Goal: Information Seeking & Learning: Check status

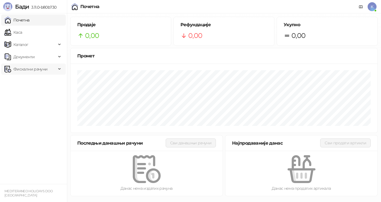
click at [35, 70] on span "Фискални рачуни" at bounding box center [30, 69] width 34 height 11
click at [34, 81] on link "Издати рачуни" at bounding box center [25, 81] width 37 height 11
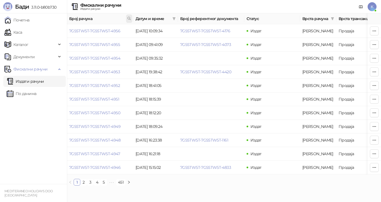
click at [128, 17] on icon at bounding box center [129, 18] width 4 height 4
type input "***"
click at [122, 45] on button "У реду" at bounding box center [121, 43] width 17 height 7
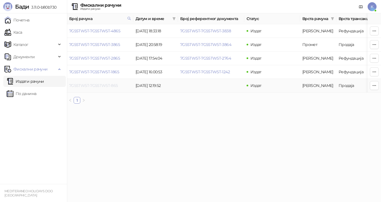
click at [107, 86] on link "7G5STW5T-7G5STW5T-865" at bounding box center [93, 85] width 49 height 5
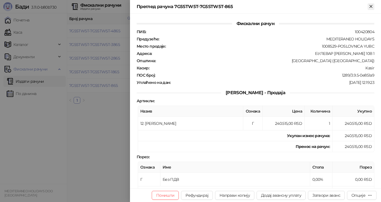
drag, startPoint x: 370, startPoint y: 6, endPoint x: 367, endPoint y: 11, distance: 5.4
click at [370, 6] on icon "Close" at bounding box center [371, 6] width 5 height 5
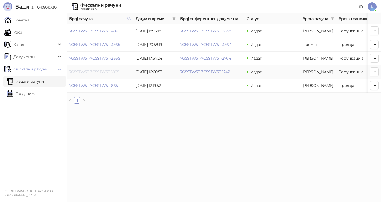
click at [101, 73] on link "7G5STW5T-7G5STW5T-1865" at bounding box center [94, 71] width 50 height 5
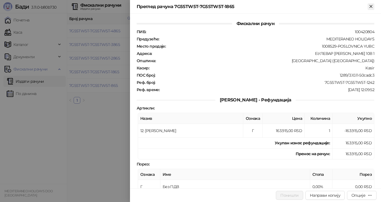
click at [371, 8] on icon "Close" at bounding box center [371, 6] width 5 height 5
